Goal: Transaction & Acquisition: Purchase product/service

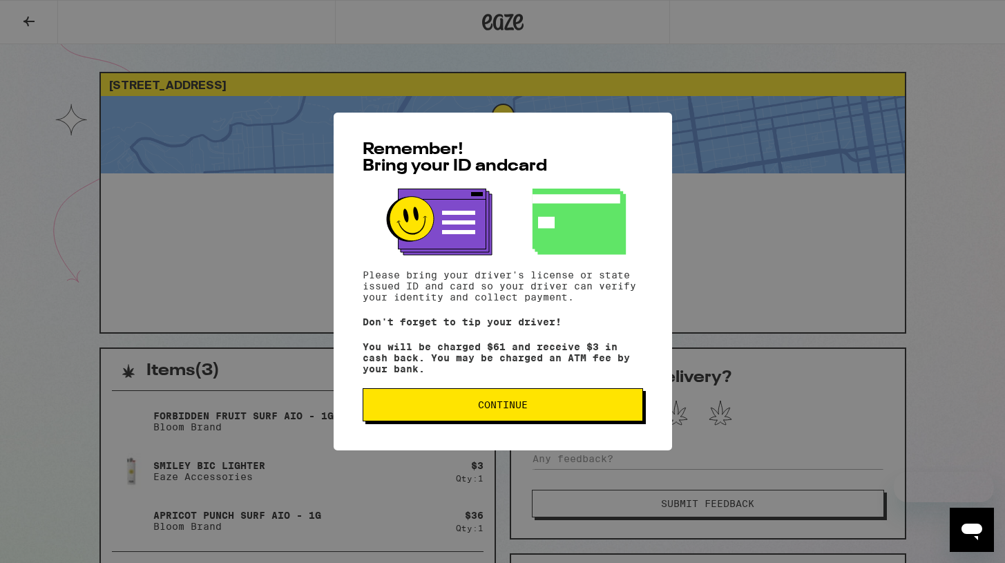
click at [459, 428] on div "Remember! Bring your ID and card Please bring your driver's license or state is…" at bounding box center [503, 282] width 339 height 338
click at [428, 421] on button "Continue" at bounding box center [503, 404] width 281 height 33
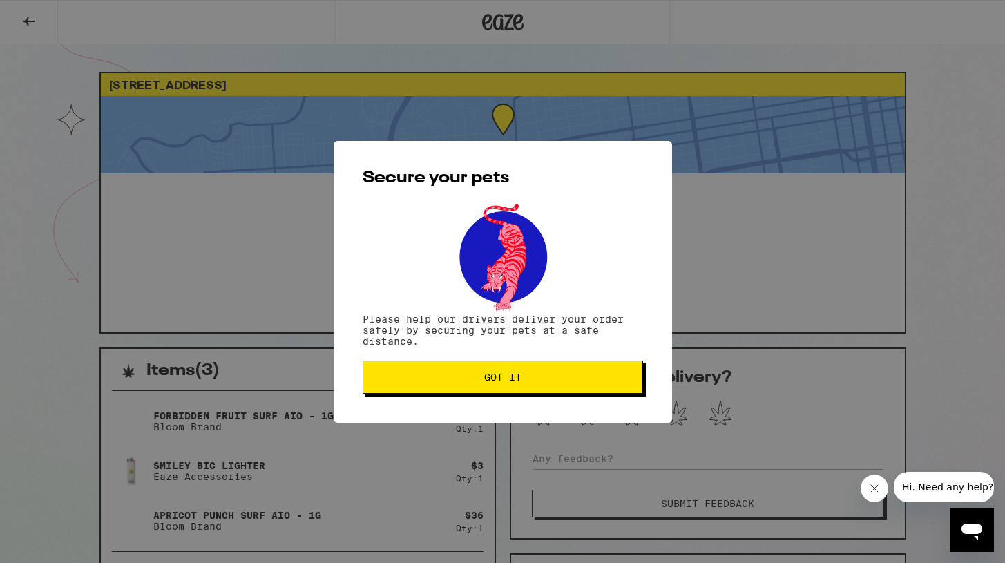
click at [431, 394] on button "Got it" at bounding box center [503, 377] width 281 height 33
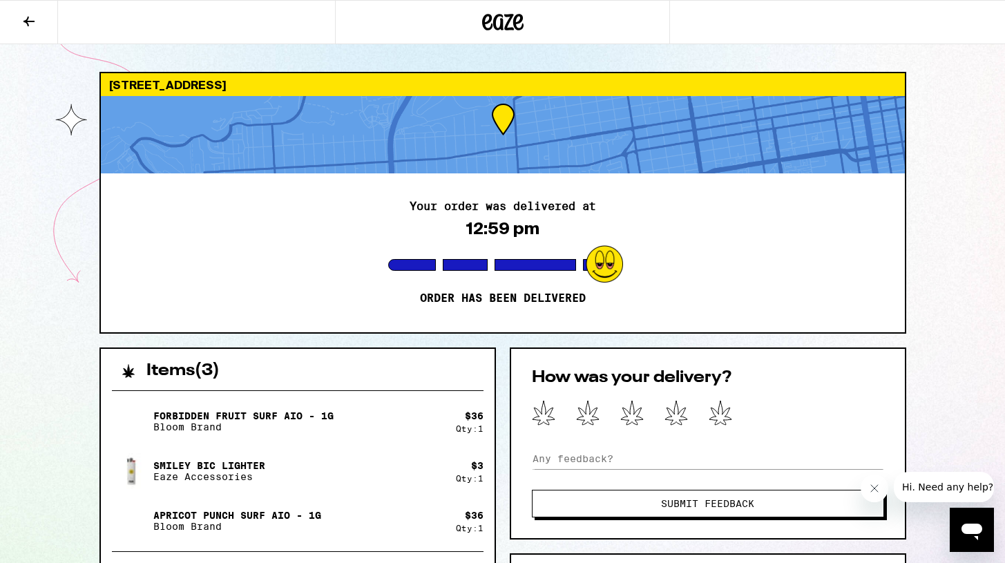
click at [480, 21] on div at bounding box center [502, 22] width 335 height 44
click at [10, 19] on button at bounding box center [29, 23] width 58 height 44
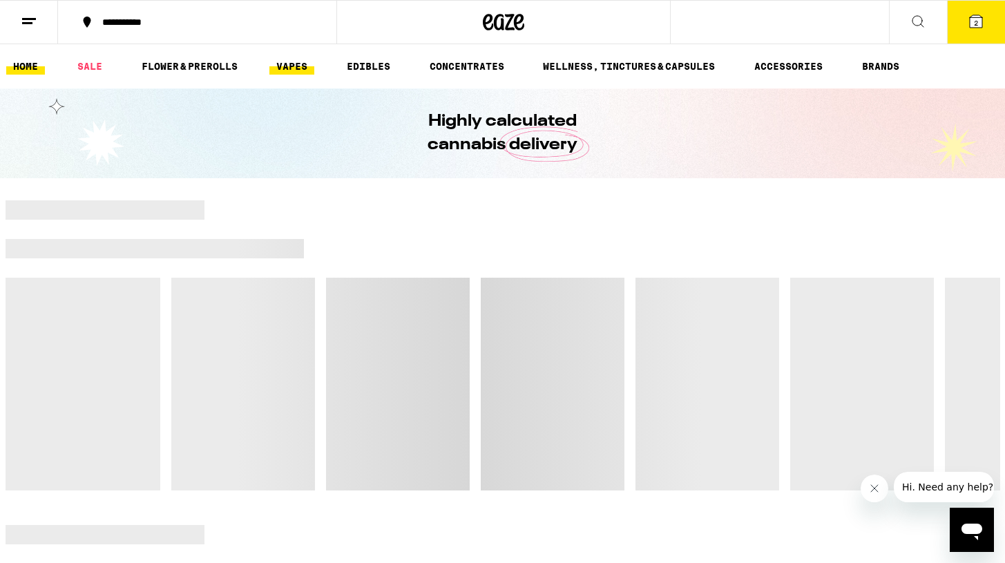
click at [301, 65] on link "VAPES" at bounding box center [291, 66] width 45 height 17
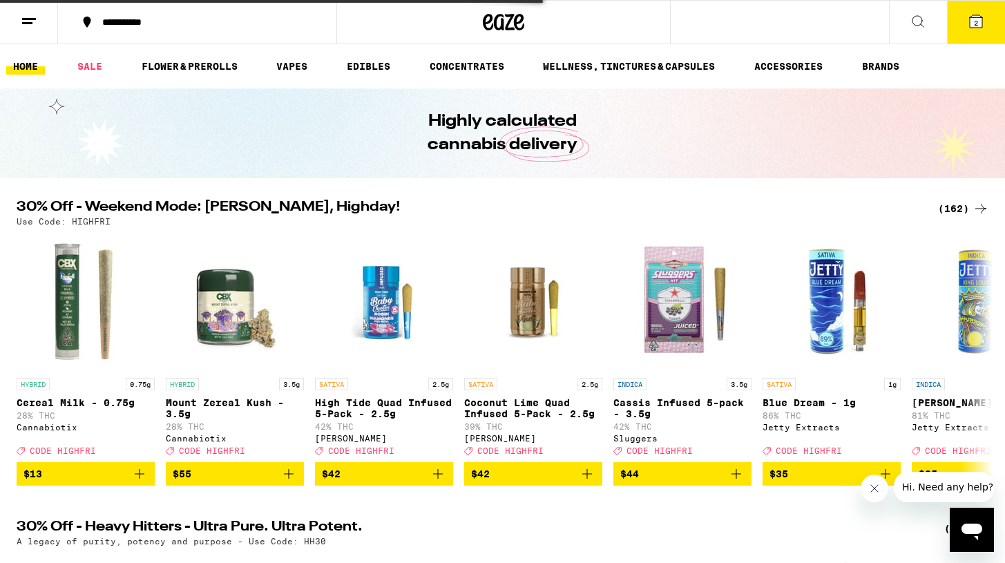
click at [954, 18] on button "2" at bounding box center [976, 22] width 58 height 43
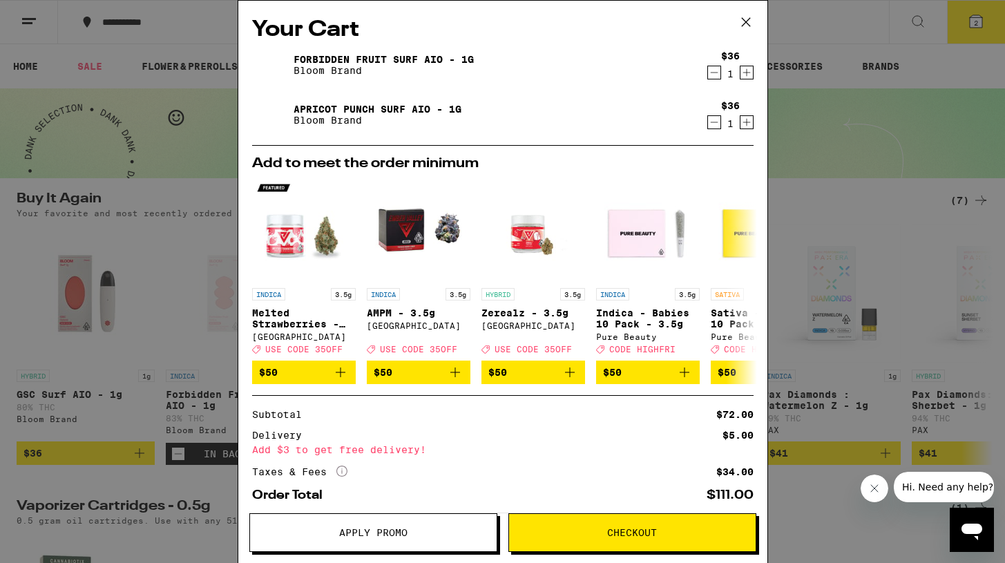
click at [753, 17] on icon at bounding box center [746, 22] width 21 height 21
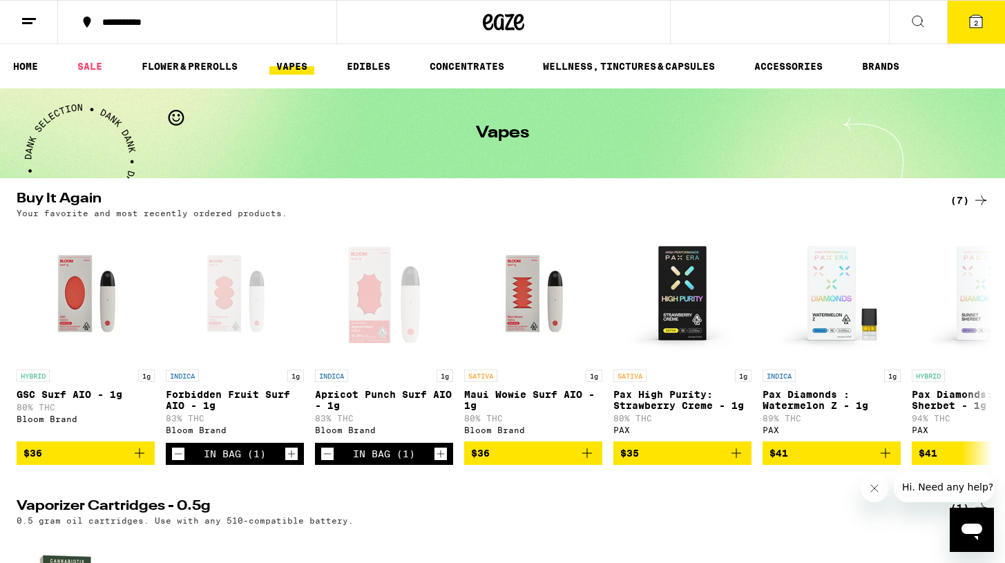
click at [918, 16] on icon at bounding box center [918, 21] width 11 height 11
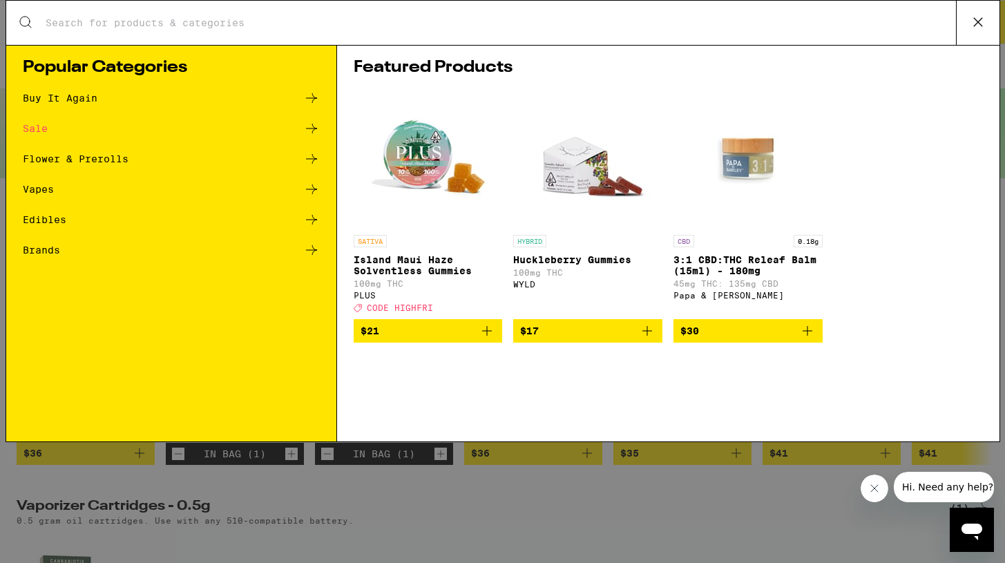
click at [672, 30] on div "Search for Products" at bounding box center [503, 23] width 994 height 44
click at [646, 13] on div "Search for Products" at bounding box center [503, 23] width 994 height 44
click at [636, 24] on input "Search for Products" at bounding box center [500, 23] width 911 height 12
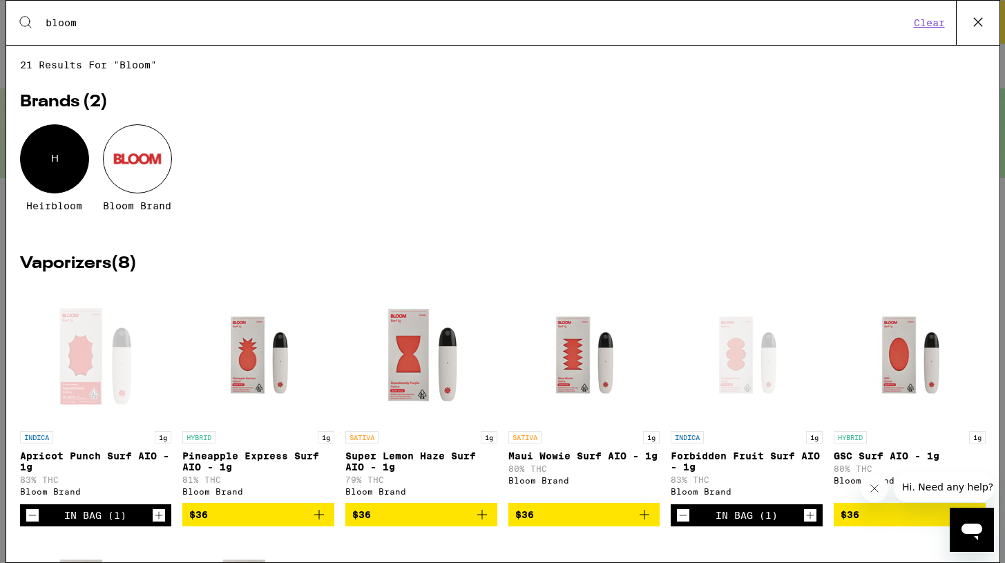
type input "bloom"
click at [128, 174] on div at bounding box center [137, 158] width 69 height 69
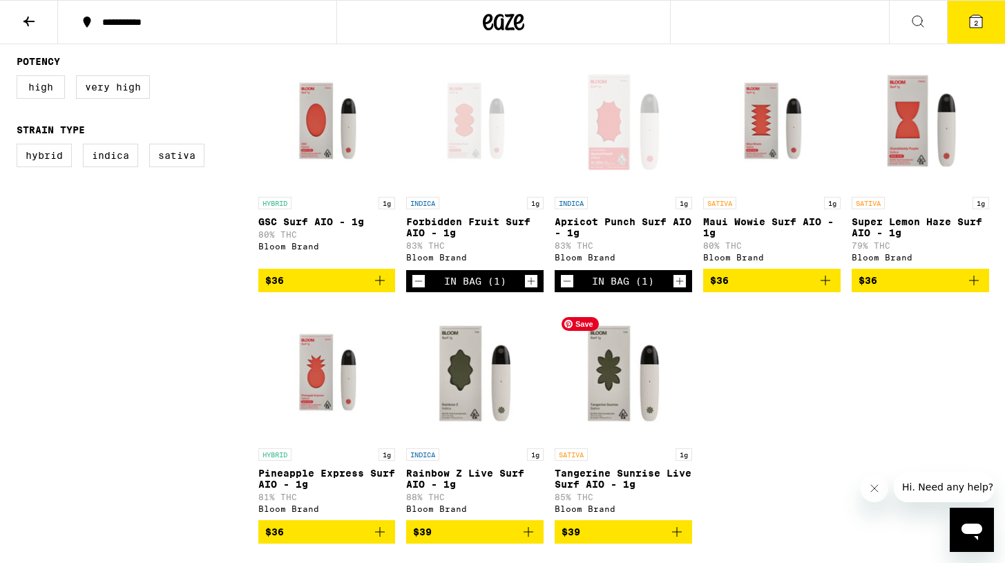
scroll to position [394, 0]
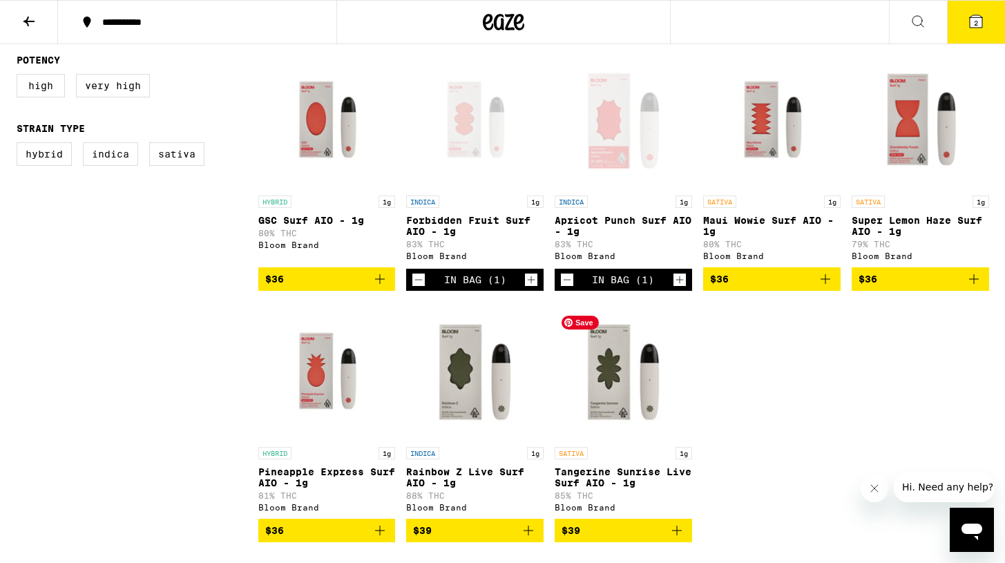
click at [596, 429] on img "Open page for Tangerine Sunrise Live Surf AIO - 1g from Bloom Brand" at bounding box center [623, 371] width 137 height 138
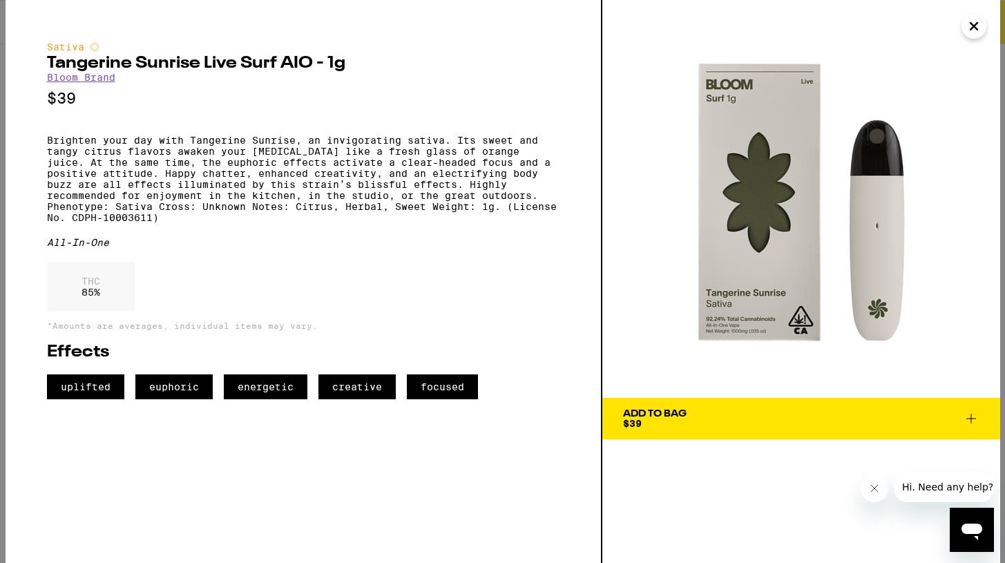
click at [751, 417] on span "Add To Bag $39" at bounding box center [801, 418] width 357 height 19
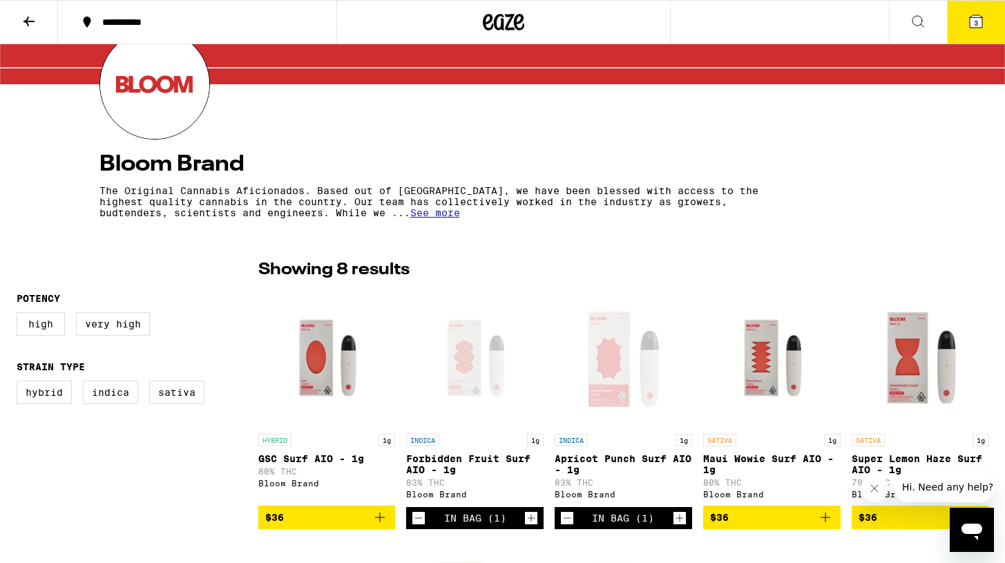
scroll to position [142, 0]
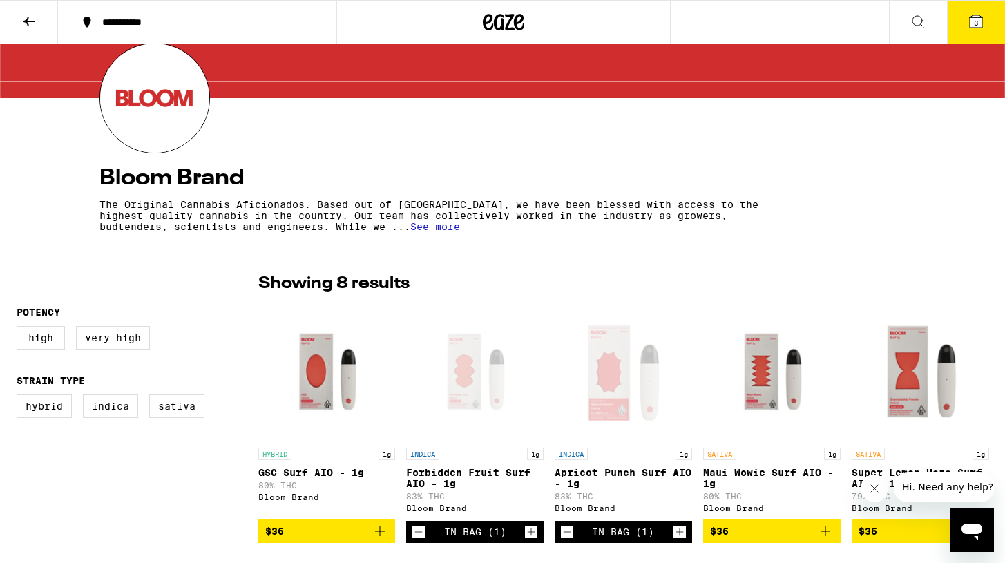
click at [970, 28] on icon at bounding box center [976, 21] width 17 height 17
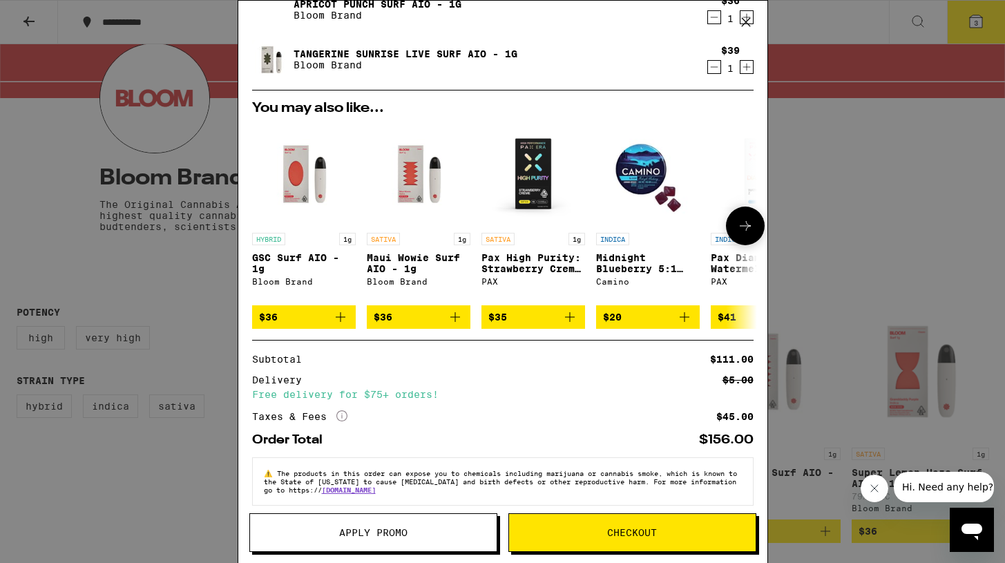
scroll to position [124, 0]
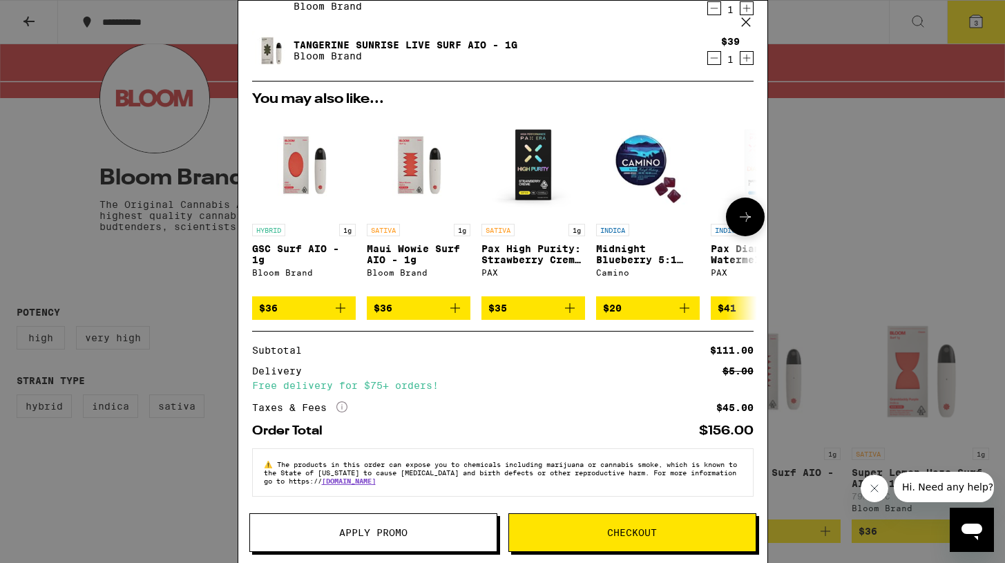
click at [761, 198] on div at bounding box center [745, 217] width 39 height 39
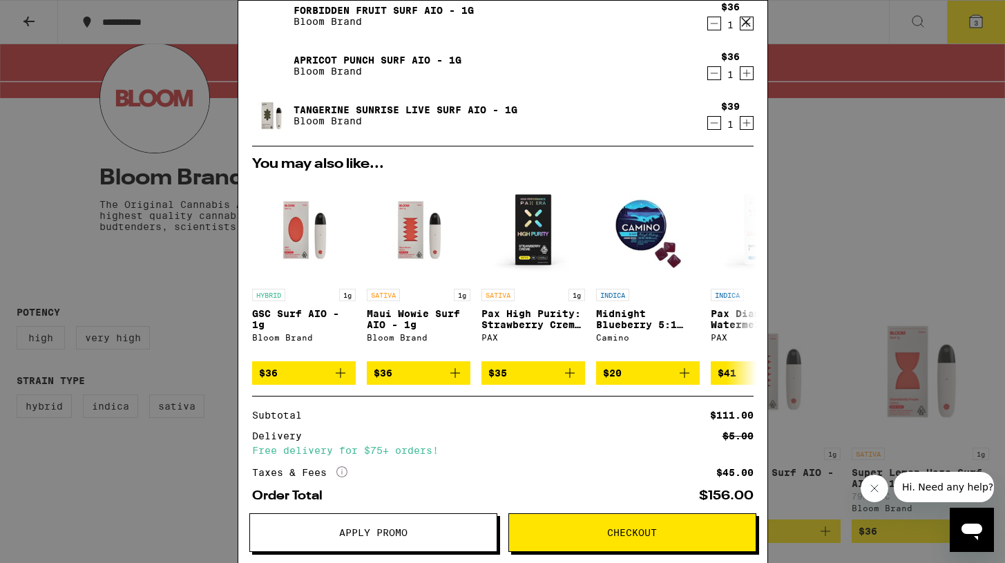
scroll to position [0, 0]
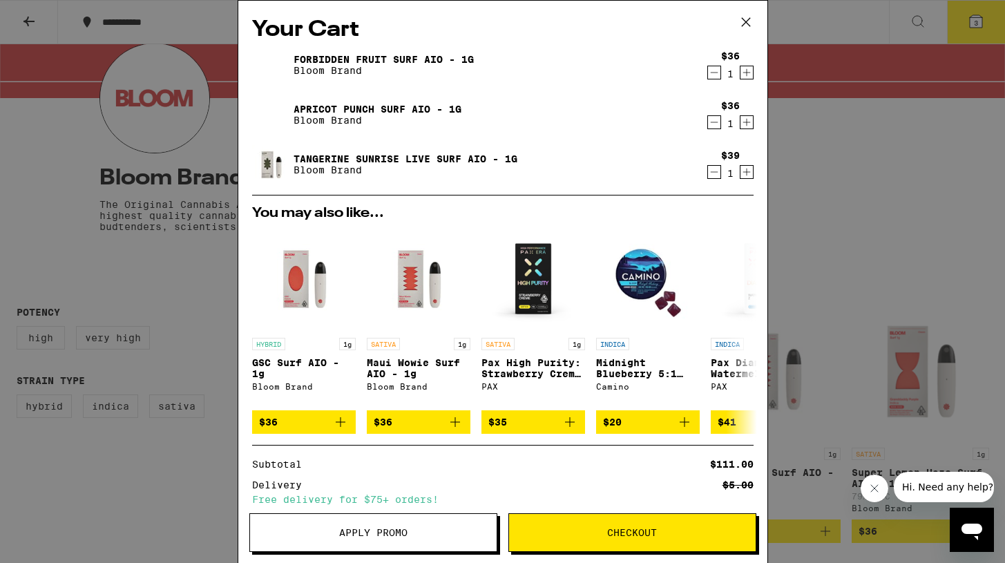
click at [745, 15] on icon at bounding box center [746, 22] width 21 height 21
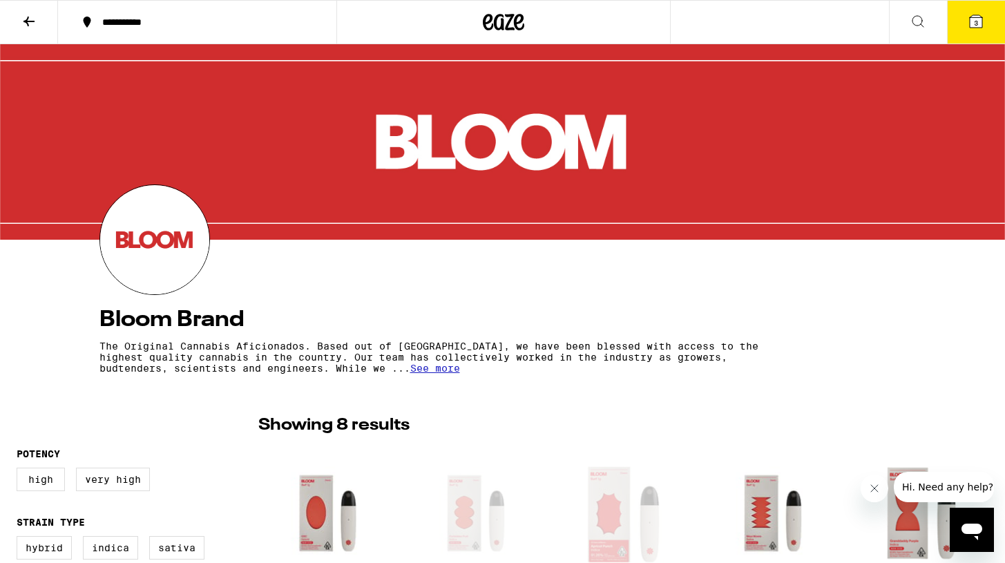
click at [260, 44] on div "**********" at bounding box center [168, 22] width 336 height 44
